Goal: Task Accomplishment & Management: Manage account settings

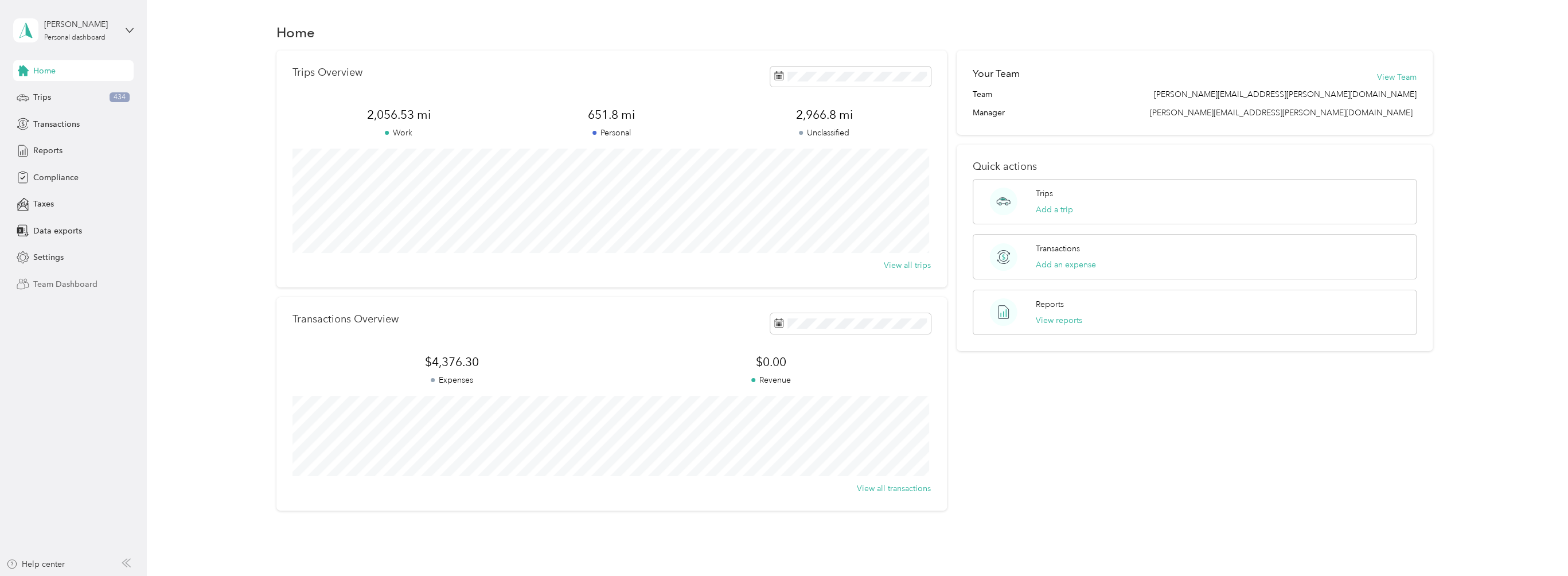
click at [55, 284] on span "Team Dashboard" at bounding box center [65, 284] width 64 height 12
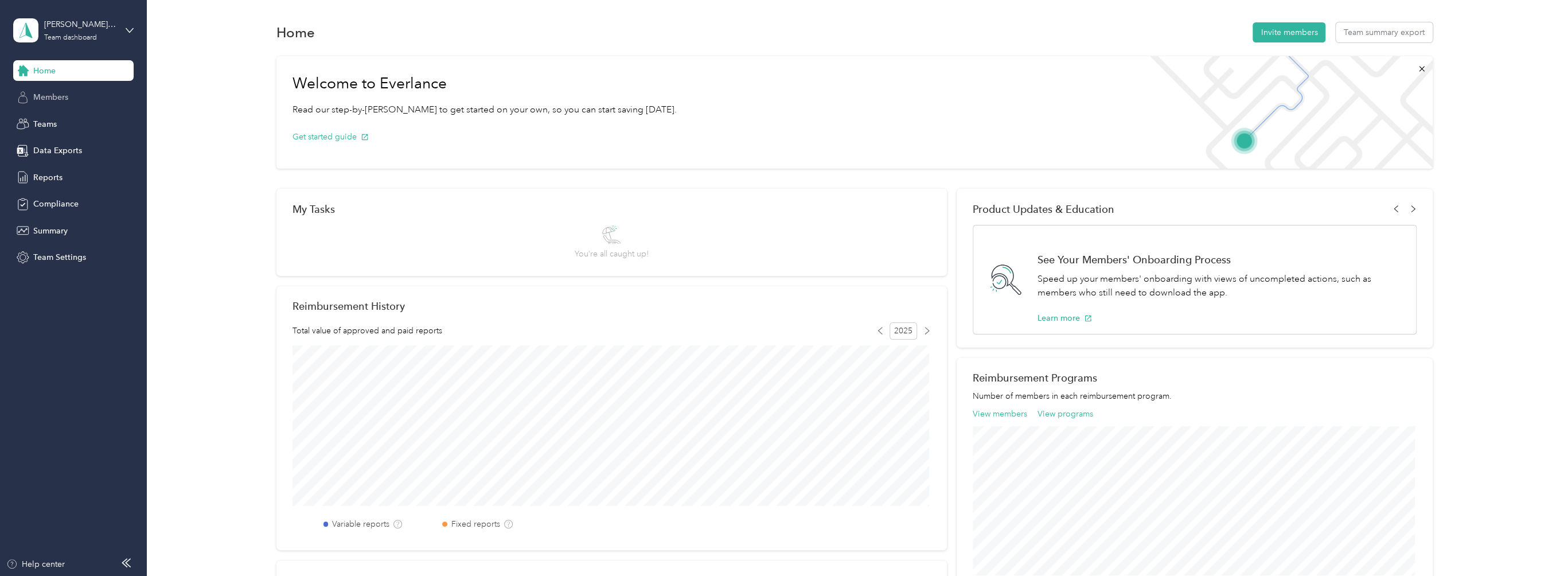
click at [56, 94] on span "Members" at bounding box center [50, 97] width 35 height 12
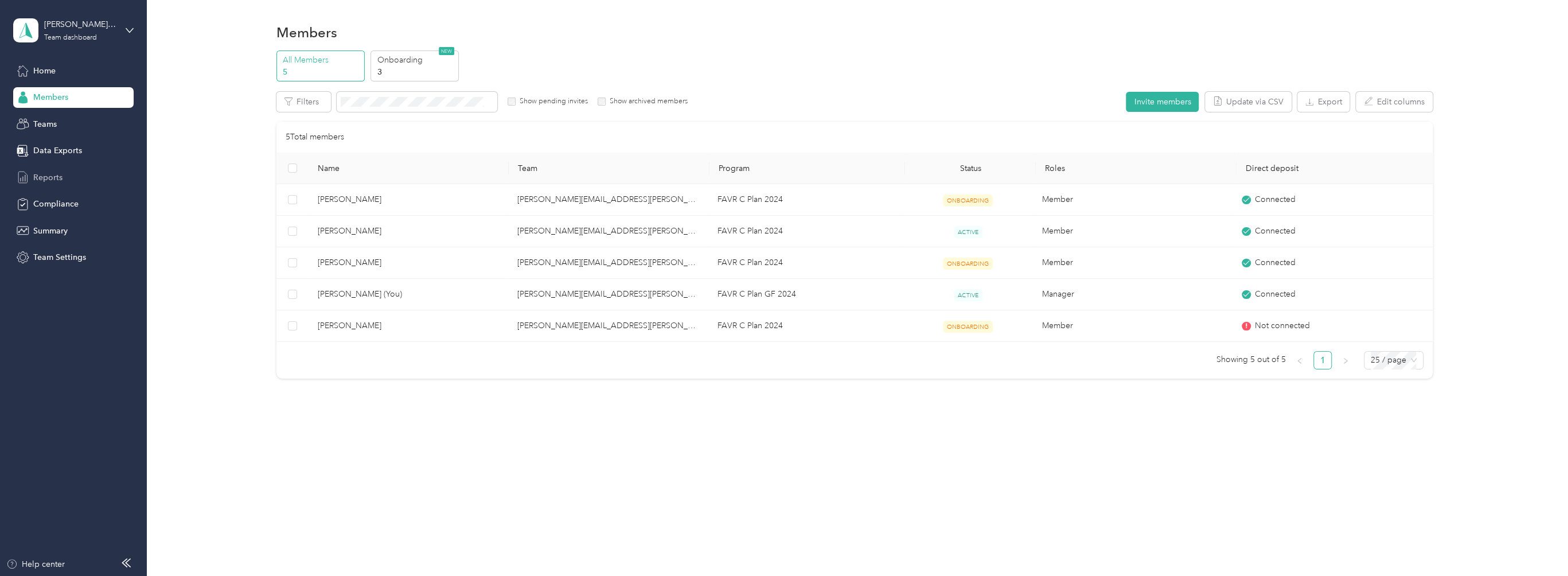
click at [39, 178] on span "Reports" at bounding box center [47, 177] width 29 height 12
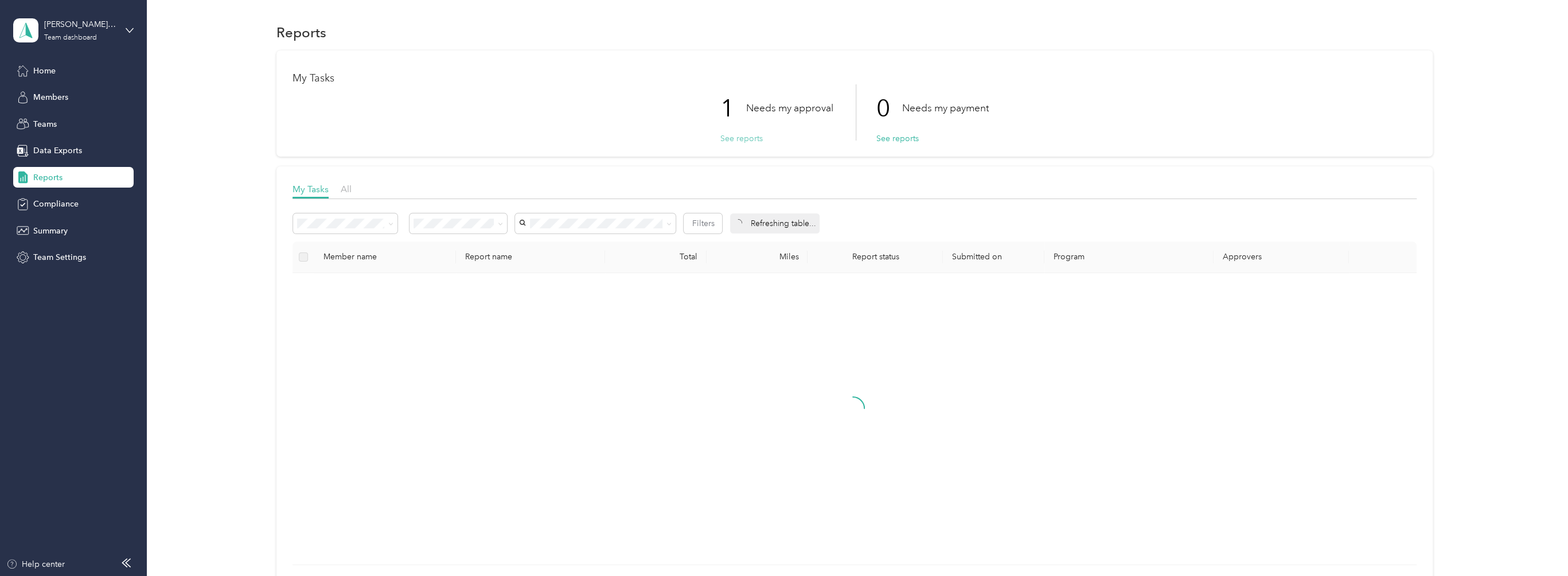
click at [746, 138] on button "See reports" at bounding box center [742, 138] width 43 height 12
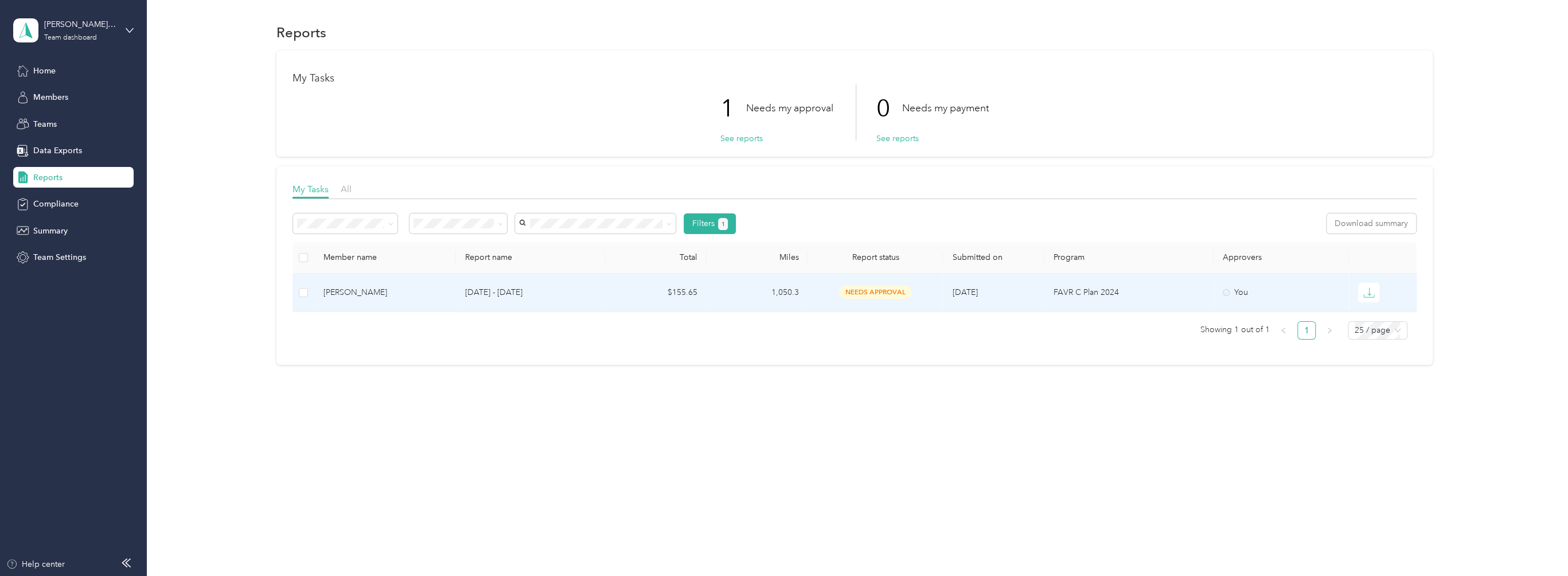
click at [899, 293] on span "needs approval" at bounding box center [875, 292] width 72 height 13
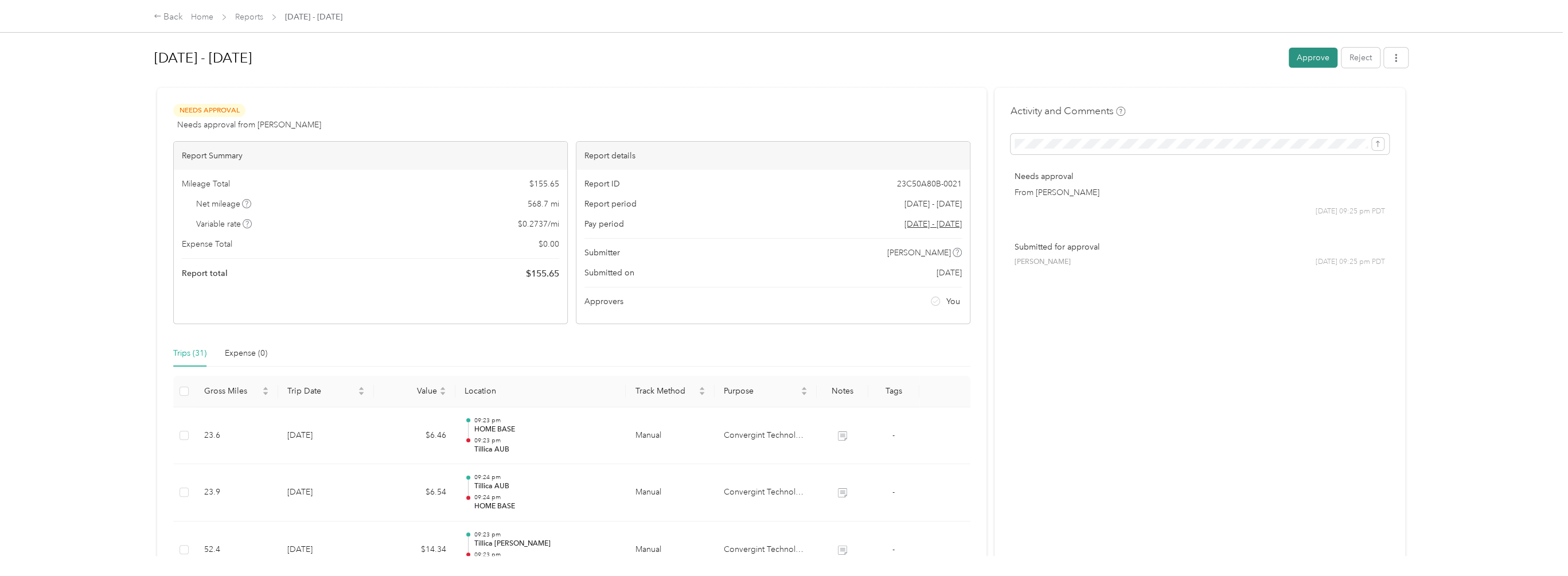
click at [1305, 59] on button "Approve" at bounding box center [1313, 58] width 48 height 20
